Goal: Find specific page/section: Find specific page/section

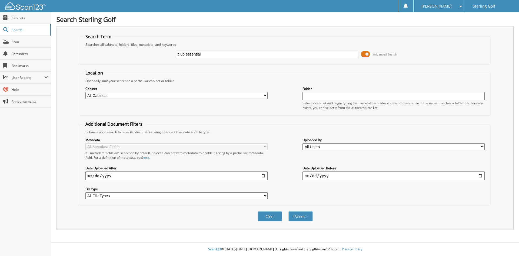
type input "club essential"
click at [289, 211] on button "Search" at bounding box center [301, 216] width 24 height 10
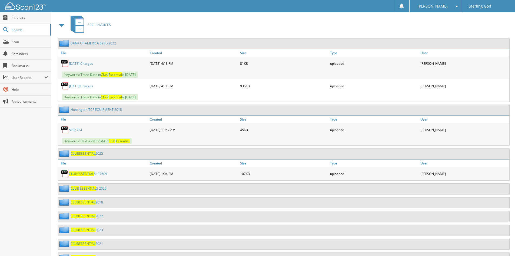
scroll to position [2660, 0]
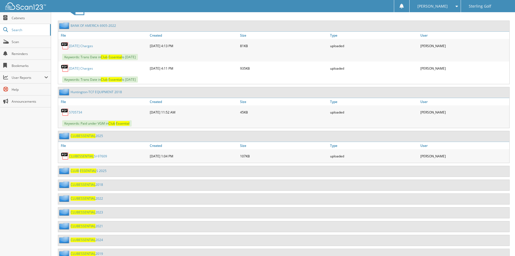
click at [98, 133] on link "CLUB ESSENTIAL 2025" at bounding box center [87, 135] width 32 height 5
